Goal: Transaction & Acquisition: Purchase product/service

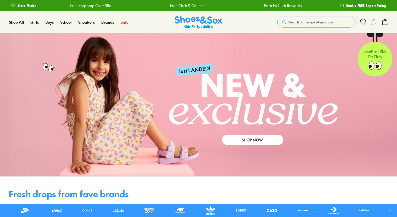
click at [302, 20] on span "Search our range of products" at bounding box center [311, 22] width 45 height 5
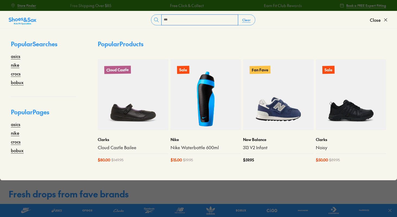
type input "***"
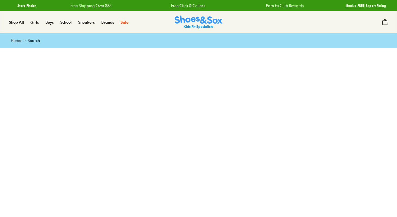
click at [117, 123] on div at bounding box center [199, 110] width 376 height 125
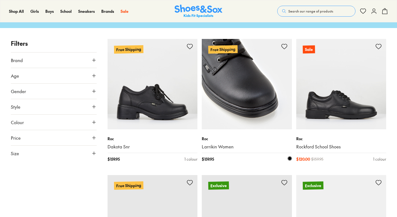
scroll to position [82, 0]
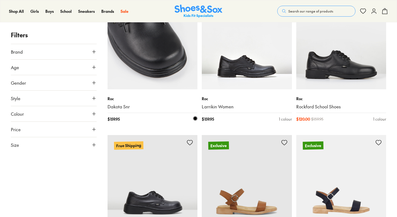
click at [131, 103] on div "Roc Dakota Snr" at bounding box center [153, 103] width 90 height 14
click at [143, 66] on img at bounding box center [153, 44] width 90 height 90
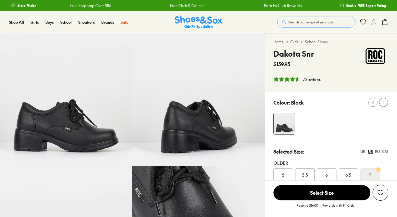
select select "*"
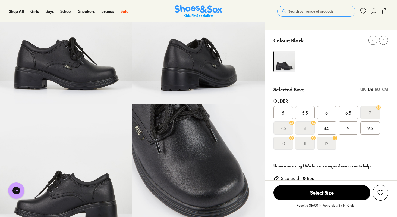
scroll to position [64, 0]
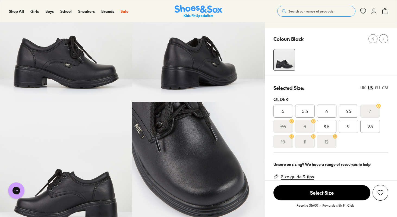
click at [364, 86] on div "UK" at bounding box center [363, 88] width 5 height 6
click at [347, 110] on span "4.5" at bounding box center [349, 111] width 6 height 7
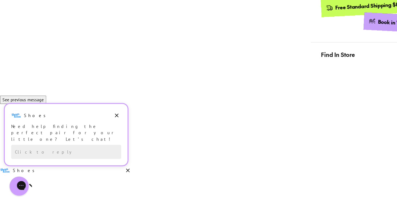
scroll to position [272, 0]
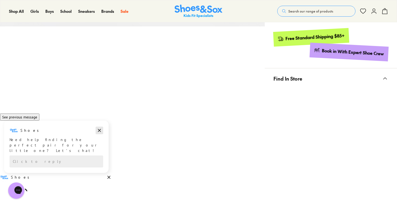
click at [99, 133] on icon "Dismiss campaign" at bounding box center [99, 130] width 5 height 7
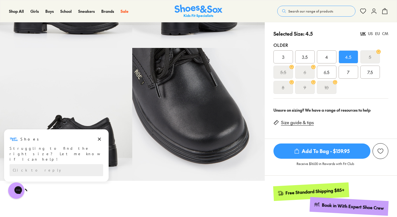
scroll to position [113, 0]
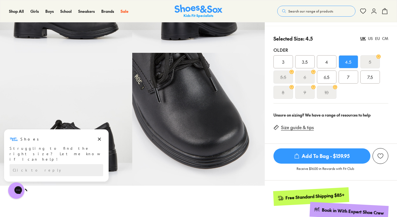
click at [320, 60] on div "4" at bounding box center [327, 61] width 20 height 13
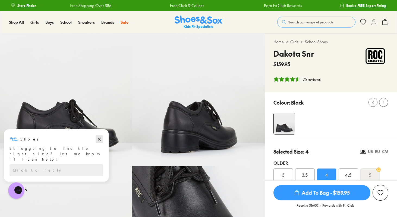
click at [100, 140] on icon "Dismiss campaign" at bounding box center [99, 139] width 5 height 7
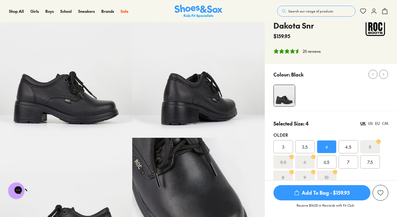
scroll to position [27, 0]
